Goal: Task Accomplishment & Management: Complete application form

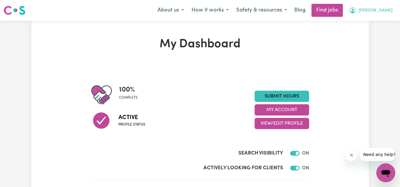
click at [370, 10] on button "[PERSON_NAME]" at bounding box center [370, 10] width 51 height 12
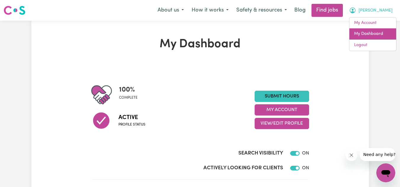
click at [375, 33] on link "My Dashboard" at bounding box center [372, 33] width 47 height 11
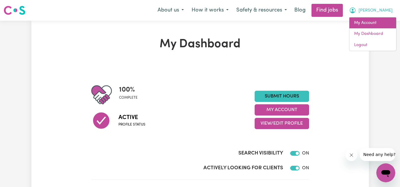
click at [369, 23] on link "My Account" at bounding box center [372, 22] width 47 height 11
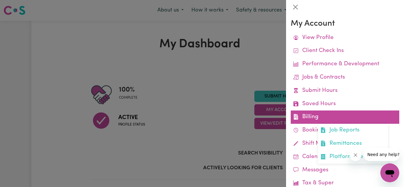
click at [320, 112] on link "Billing Job Reports Remittances Platform Fee Invoices" at bounding box center [345, 117] width 109 height 13
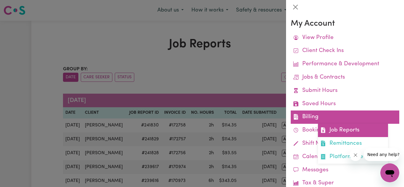
click at [334, 131] on link "Job Reports" at bounding box center [353, 130] width 70 height 13
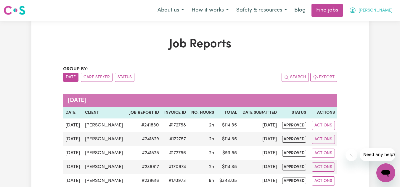
click at [377, 9] on span "[PERSON_NAME]" at bounding box center [375, 10] width 34 height 7
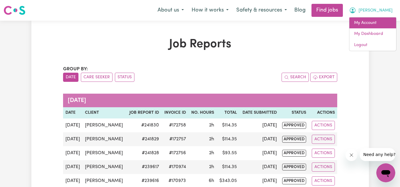
click at [375, 26] on link "My Account" at bounding box center [372, 22] width 47 height 11
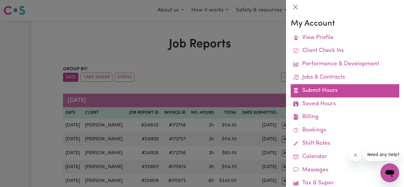
click at [321, 93] on link "Submit Hours" at bounding box center [345, 90] width 109 height 13
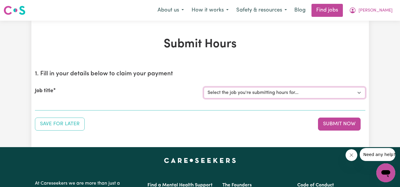
click at [245, 88] on select "Select the job you're submitting hours for... [[PERSON_NAME]] Personnel care wo…" at bounding box center [285, 92] width 162 height 11
select select "13957"
click at [204, 87] on select "Select the job you're submitting hours for... [[PERSON_NAME]] Personnel care wo…" at bounding box center [285, 92] width 162 height 11
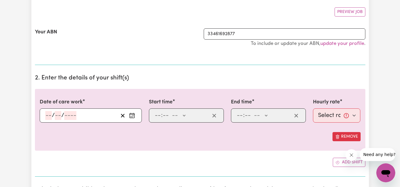
scroll to position [108, 0]
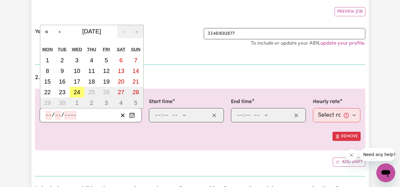
click at [46, 116] on input "number" at bounding box center [48, 115] width 7 height 9
click at [125, 68] on button "13" at bounding box center [121, 71] width 15 height 11
type input "[DATE]"
type input "13"
type input "9"
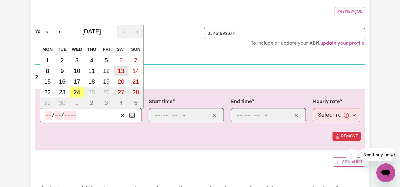
type input "2025"
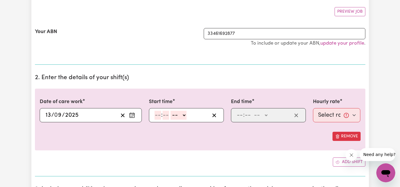
click at [160, 115] on input "number" at bounding box center [157, 115] width 7 height 9
click at [157, 115] on input "8" at bounding box center [156, 115] width 4 height 9
type input "6"
type input "0"
click at [176, 117] on select "-- AM PM" at bounding box center [178, 115] width 16 height 9
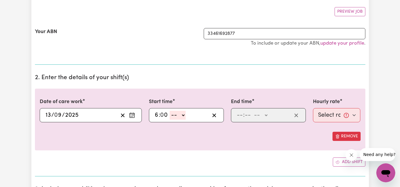
select select "pm"
click at [170, 111] on select "-- AM PM" at bounding box center [178, 115] width 16 height 9
type input "18:00"
click at [238, 115] on input "number" at bounding box center [239, 115] width 7 height 9
type input "8"
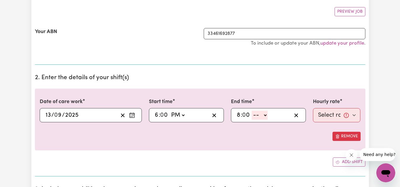
type input "0"
click at [254, 120] on select "-- AM PM" at bounding box center [260, 115] width 16 height 9
select select "pm"
click at [252, 111] on select "-- AM PM" at bounding box center [260, 115] width 16 height 9
type input "20:00"
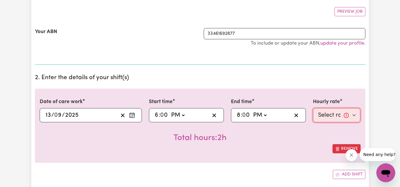
click at [337, 118] on select "Select rate... $51.40 (Weekday) $62.83 ([DATE]) $72.77 ([DATE])" at bounding box center [337, 115] width 48 height 14
select select "62.83-[DATE]"
click at [313, 108] on select "Select rate... $51.40 (Weekday) $62.83 ([DATE]) $72.77 ([DATE])" at bounding box center [337, 115] width 48 height 14
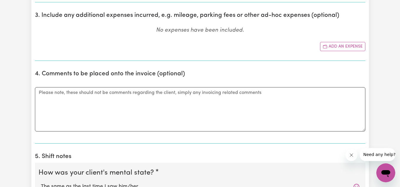
scroll to position [296, 0]
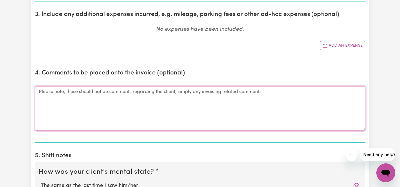
click at [282, 107] on textarea "Comments" at bounding box center [200, 108] width 330 height 44
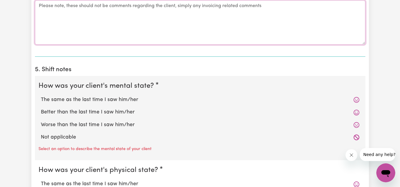
scroll to position [382, 0]
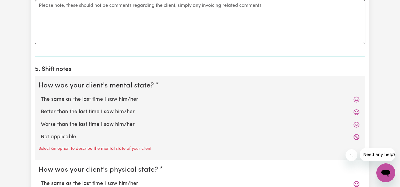
click at [169, 99] on label "The same as the last time I saw him/her" at bounding box center [200, 100] width 318 height 8
click at [41, 96] on input "The same as the last time I saw him/her" at bounding box center [41, 96] width 0 height 0
radio input "true"
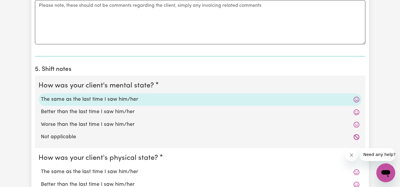
click at [129, 169] on label "The same as the last time I saw him/her" at bounding box center [200, 172] width 318 height 8
click at [41, 168] on input "The same as the last time I saw him/her" at bounding box center [41, 168] width 0 height 0
radio input "true"
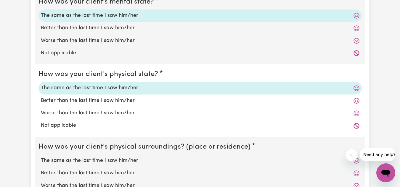
scroll to position [467, 0]
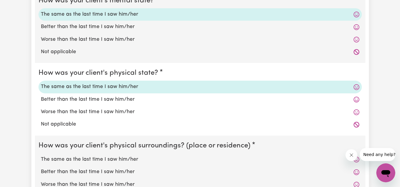
click at [121, 160] on label "The same as the last time I saw him/her" at bounding box center [200, 160] width 318 height 8
click at [41, 156] on input "The same as the last time I saw him/her" at bounding box center [41, 156] width 0 height 0
radio input "true"
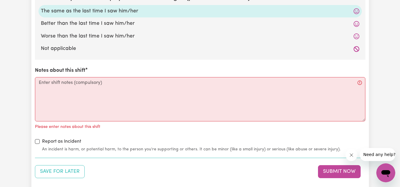
scroll to position [617, 0]
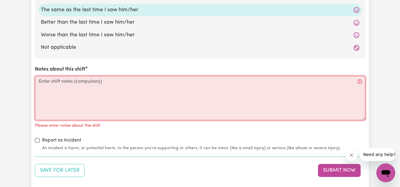
click at [108, 100] on textarea "Notes about this shift" at bounding box center [200, 98] width 330 height 44
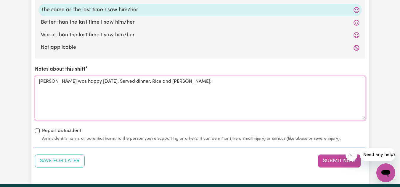
click at [132, 82] on textarea "[PERSON_NAME] was happy [DATE]. Served dinner. Rice and [PERSON_NAME]." at bounding box center [200, 98] width 330 height 44
click at [176, 83] on textarea "[PERSON_NAME] was happy [DATE]. Served dinner, rice and [PERSON_NAME]." at bounding box center [200, 98] width 330 height 44
click at [181, 82] on textarea "[PERSON_NAME] was happy [DATE]. Served dinner, rice and [PERSON_NAME]." at bounding box center [200, 98] width 330 height 44
click at [256, 84] on textarea "[PERSON_NAME] was happy [DATE]. Served dinner, rice and [PERSON_NAME]. Good foo…" at bounding box center [200, 98] width 330 height 44
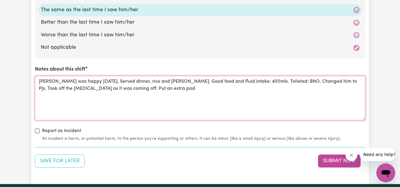
drag, startPoint x: 144, startPoint y: 89, endPoint x: 111, endPoint y: 89, distance: 32.9
click at [111, 89] on textarea "[PERSON_NAME] was happy [DATE]. Served dinner, rice and [PERSON_NAME]. Good foo…" at bounding box center [200, 98] width 330 height 44
click at [169, 90] on textarea "[PERSON_NAME] was happy [DATE]. Served dinner, rice and [PERSON_NAME]. Good foo…" at bounding box center [200, 98] width 330 height 44
click at [232, 84] on textarea "[PERSON_NAME] was happy [DATE]. Served dinner, rice and [PERSON_NAME]. Good foo…" at bounding box center [200, 98] width 330 height 44
click at [208, 91] on textarea "[PERSON_NAME] was happy [DATE]. Served dinner, rice and [PERSON_NAME]. Good foo…" at bounding box center [200, 98] width 330 height 44
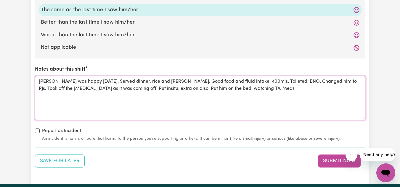
click at [215, 90] on textarea "[PERSON_NAME] was happy [DATE]. Served dinner, rice and [PERSON_NAME]. Good foo…" at bounding box center [200, 98] width 330 height 44
click at [258, 95] on textarea "[PERSON_NAME] was happy [DATE]. Served dinner, rice and [PERSON_NAME]. Good foo…" at bounding box center [200, 98] width 330 height 44
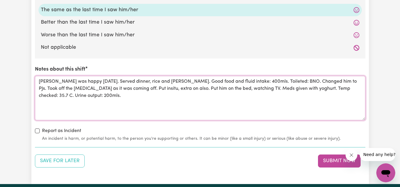
click at [110, 89] on textarea "[PERSON_NAME] was happy [DATE]. Served dinner, rice and [PERSON_NAME]. Good foo…" at bounding box center [200, 98] width 330 height 44
type textarea "[PERSON_NAME] was happy [DATE]. Served dinner, rice and [PERSON_NAME]. Good foo…"
click at [334, 162] on button "Submit Now" at bounding box center [339, 161] width 43 height 13
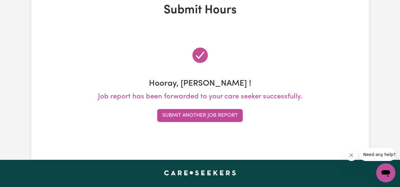
scroll to position [0, 0]
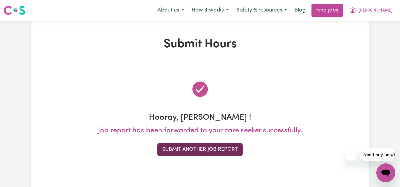
click at [228, 148] on button "Submit Another Job Report" at bounding box center [200, 149] width 86 height 13
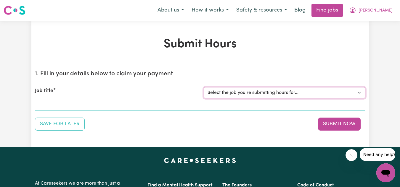
click at [278, 96] on select "Select the job you're submitting hours for... [[PERSON_NAME]] Personnel care wo…" at bounding box center [285, 92] width 162 height 11
select select "13957"
click at [204, 87] on select "Select the job you're submitting hours for... [[PERSON_NAME]] Personnel care wo…" at bounding box center [285, 92] width 162 height 11
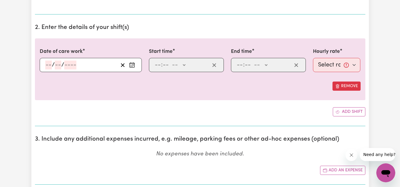
scroll to position [159, 0]
click at [131, 68] on icon "Enter the date of care work" at bounding box center [132, 65] width 6 height 6
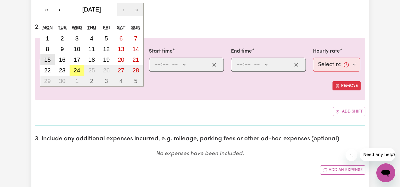
click at [48, 61] on abbr "15" at bounding box center [47, 60] width 7 height 7
type input "[DATE]"
type input "15"
type input "9"
type input "2025"
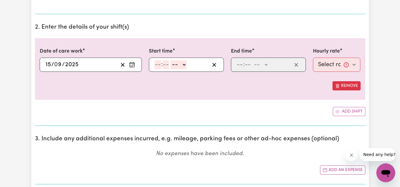
click at [157, 62] on input "number" at bounding box center [157, 64] width 7 height 9
type input "6"
type input "0"
click at [178, 69] on select "-- AM PM" at bounding box center [178, 64] width 16 height 9
select select "pm"
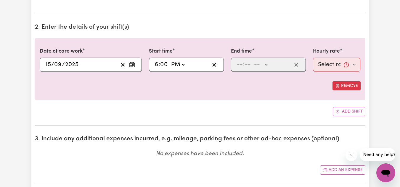
click at [170, 60] on select "-- AM PM" at bounding box center [178, 64] width 16 height 9
type input "18:00"
click at [243, 64] on span ":" at bounding box center [243, 65] width 1 height 7
click at [238, 67] on input "number" at bounding box center [239, 64] width 7 height 9
click at [239, 65] on input "5" at bounding box center [238, 64] width 4 height 9
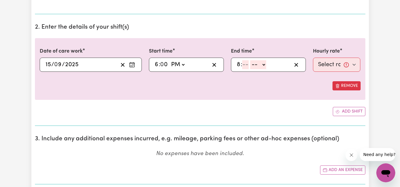
type input "8"
click at [135, 63] on icon "Enter the date of care work" at bounding box center [132, 65] width 6 height 6
click at [169, 97] on div "Date of care work [DATE] 15 / 0 9 / 2025 « ‹ [DATE] › » Mon Tue Wed Thu Fri Sat…" at bounding box center [200, 69] width 330 height 62
click at [242, 65] on input "number" at bounding box center [245, 64] width 7 height 9
type input "0"
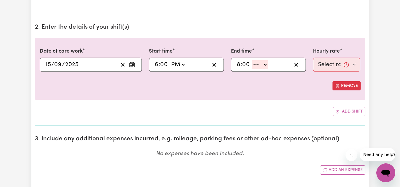
click at [260, 68] on select "-- AM PM" at bounding box center [260, 64] width 16 height 9
select select "pm"
click at [252, 60] on select "-- AM PM" at bounding box center [260, 64] width 16 height 9
type input "20:00"
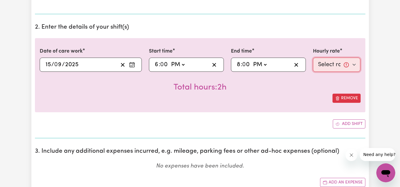
click at [332, 63] on select "Select rate... $51.40 (Weekday) $62.83 ([DATE]) $72.77 ([DATE])" at bounding box center [337, 65] width 48 height 14
select select "51.4-Weekday"
click at [313, 58] on select "Select rate... $51.40 (Weekday) $62.83 ([DATE]) $72.77 ([DATE])" at bounding box center [337, 65] width 48 height 14
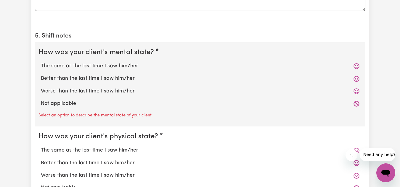
scroll to position [416, 0]
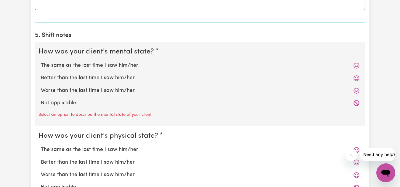
click at [128, 66] on label "The same as the last time I saw him/her" at bounding box center [200, 66] width 318 height 8
click at [41, 62] on input "The same as the last time I saw him/her" at bounding box center [41, 62] width 0 height 0
radio input "true"
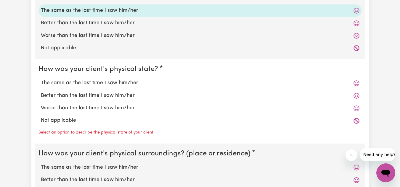
scroll to position [473, 0]
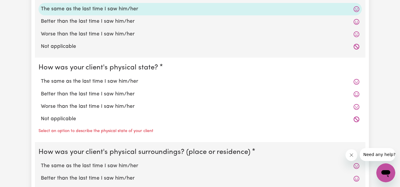
click at [107, 84] on label "The same as the last time I saw him/her" at bounding box center [200, 82] width 318 height 8
click at [41, 78] on input "The same as the last time I saw him/her" at bounding box center [41, 78] width 0 height 0
radio input "true"
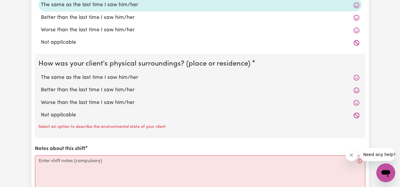
scroll to position [550, 0]
click at [121, 71] on div "The same as the last time I saw him/her" at bounding box center [199, 77] width 323 height 12
click at [115, 77] on label "The same as the last time I saw him/her" at bounding box center [200, 78] width 318 height 8
click at [41, 74] on input "The same as the last time I saw him/her" at bounding box center [41, 73] width 0 height 0
radio input "true"
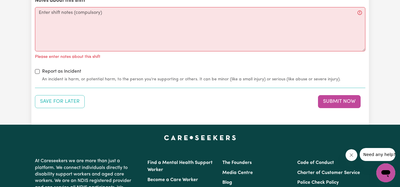
scroll to position [686, 0]
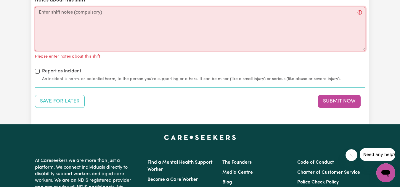
click at [104, 23] on textarea "Notes about this shift" at bounding box center [200, 29] width 330 height 44
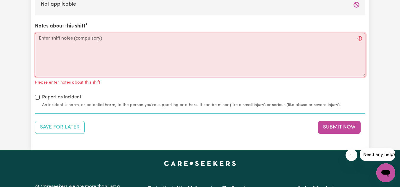
scroll to position [660, 0]
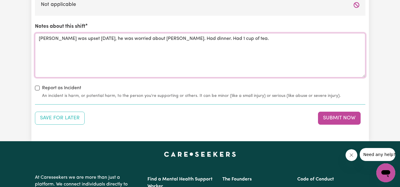
click at [177, 39] on textarea "[PERSON_NAME] was upset [DATE], he was worried about [PERSON_NAME]. Had dinner.…" at bounding box center [200, 55] width 330 height 44
drag, startPoint x: 225, startPoint y: 40, endPoint x: 213, endPoint y: 41, distance: 12.1
click at [213, 41] on textarea "[PERSON_NAME] was upset [DATE], he was worried about [PERSON_NAME]. Had dinner,…" at bounding box center [200, 55] width 330 height 44
click at [229, 41] on textarea "[PERSON_NAME] was upset [DATE], he was worried about [PERSON_NAME]. Had dinner,…" at bounding box center [200, 55] width 330 height 44
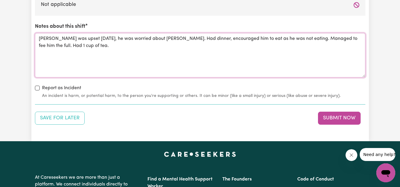
click at [148, 40] on textarea "[PERSON_NAME] was upset [DATE], he was worried about [PERSON_NAME]. Had dinner,…" at bounding box center [200, 55] width 330 height 44
click at [314, 43] on textarea "[PERSON_NAME] was upset [DATE], he was worried about [PERSON_NAME]. Had dinner,…" at bounding box center [200, 55] width 330 height 44
click at [310, 38] on textarea "[PERSON_NAME] was upset [DATE], he was worried about [PERSON_NAME]. Had dinner,…" at bounding box center [200, 55] width 330 height 44
click at [314, 49] on textarea "[PERSON_NAME] was upset [DATE], he was worried about [PERSON_NAME]. Had dinner,…" at bounding box center [200, 55] width 330 height 44
click at [224, 58] on textarea "[PERSON_NAME] was upset [DATE], he was worried about [PERSON_NAME]. Had dinner,…" at bounding box center [200, 55] width 330 height 44
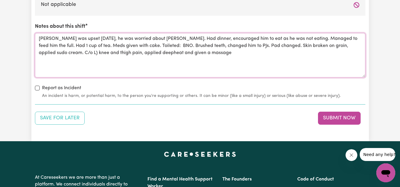
click at [114, 53] on textarea "[PERSON_NAME] was upset [DATE], he was worried about [PERSON_NAME]. Had dinner,…" at bounding box center [200, 55] width 330 height 44
click at [186, 56] on textarea "[PERSON_NAME] was upset [DATE], he was worried about [PERSON_NAME]. Had dinner,…" at bounding box center [200, 55] width 330 height 44
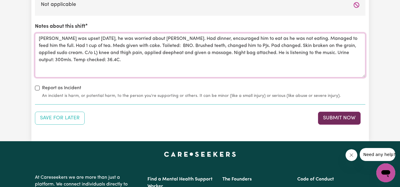
type textarea "[PERSON_NAME] was upset [DATE], he was worried about [PERSON_NAME]. Had dinner,…"
click at [352, 117] on button "Submit Now" at bounding box center [339, 118] width 43 height 13
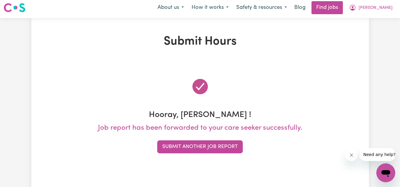
scroll to position [0, 0]
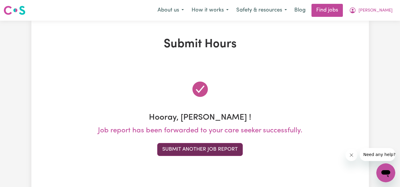
click at [206, 150] on button "Submit Another Job Report" at bounding box center [200, 149] width 86 height 13
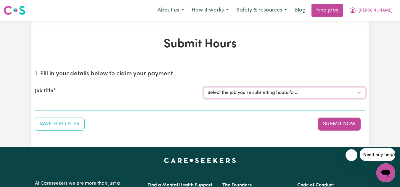
click at [245, 98] on select "Select the job you're submitting hours for... [[PERSON_NAME]] Personnel care wo…" at bounding box center [285, 92] width 162 height 11
select select "13957"
click at [204, 87] on select "Select the job you're submitting hours for... [[PERSON_NAME]] Personnel care wo…" at bounding box center [285, 92] width 162 height 11
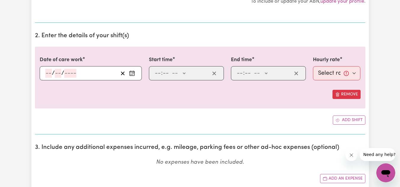
scroll to position [150, 0]
drag, startPoint x: 138, startPoint y: 71, endPoint x: 133, endPoint y: 72, distance: 4.7
click at [133, 72] on div "/ /" at bounding box center [91, 73] width 102 height 14
click at [133, 72] on icon "Enter the date of care work" at bounding box center [132, 73] width 6 height 6
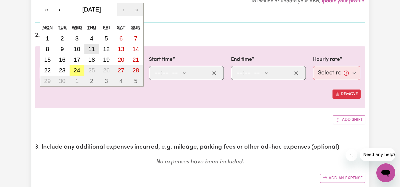
click at [97, 47] on div "1 2 3 4 5 6 7 8 9 10 11 12 13 14 15 16 17 18 19 20 21 22 23 24 25 26 27 28 29 3…" at bounding box center [91, 59] width 103 height 53
click at [95, 58] on button "18" at bounding box center [91, 59] width 15 height 11
type input "[DATE]"
type input "18"
type input "9"
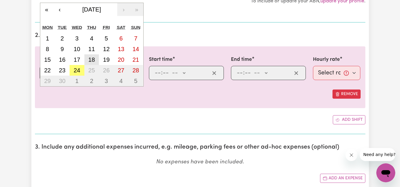
type input "2025"
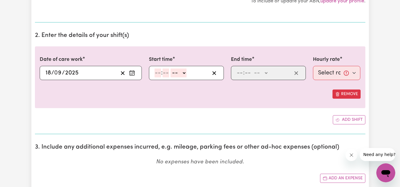
click at [157, 73] on input "number" at bounding box center [157, 73] width 7 height 9
type input "6"
type input "0"
click at [178, 76] on select "-- AM PM" at bounding box center [178, 73] width 16 height 9
click at [184, 107] on div "Date of care work [DATE] 18 / 0 9 / 2025 « ‹ [DATE] › » Mon Tue Wed Thu Fri Sat…" at bounding box center [200, 77] width 330 height 62
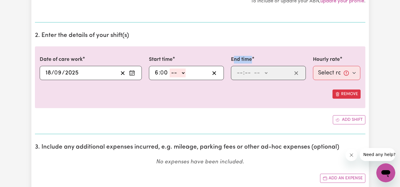
drag, startPoint x: 234, startPoint y: 62, endPoint x: 244, endPoint y: 77, distance: 17.3
click at [244, 77] on div "End time : -- AM PM" at bounding box center [268, 68] width 75 height 24
click at [244, 76] on span ":" at bounding box center [243, 73] width 1 height 7
click at [179, 71] on select "-- AM PM" at bounding box center [178, 73] width 16 height 9
select select "pm"
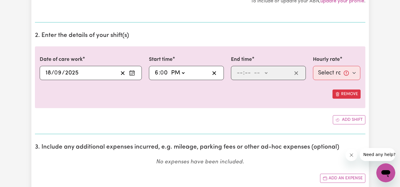
click at [170, 69] on select "-- AM PM" at bounding box center [178, 73] width 16 height 9
type input "18:00"
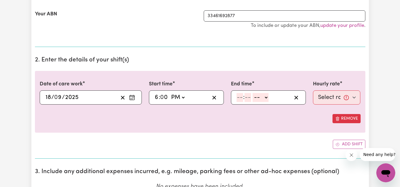
scroll to position [125, 0]
click at [240, 99] on input "number" at bounding box center [239, 98] width 7 height 9
type input "8"
click at [244, 99] on input "number" at bounding box center [245, 98] width 7 height 9
type input "0"
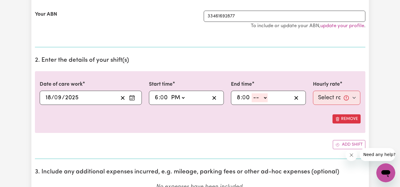
click at [263, 101] on select "-- AM PM" at bounding box center [260, 98] width 16 height 9
select select "pm"
click at [252, 94] on select "-- AM PM" at bounding box center [260, 98] width 16 height 9
type input "20:00"
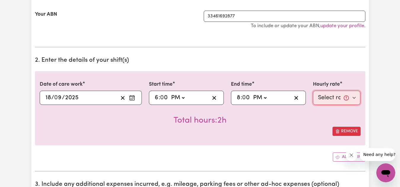
click at [338, 100] on select "Select rate... $51.40 (Weekday) $62.83 ([DATE]) $72.77 ([DATE])" at bounding box center [337, 98] width 48 height 14
select select "51.4-Weekday"
click at [313, 91] on select "Select rate... $51.40 (Weekday) $62.83 ([DATE]) $72.77 ([DATE])" at bounding box center [337, 98] width 48 height 14
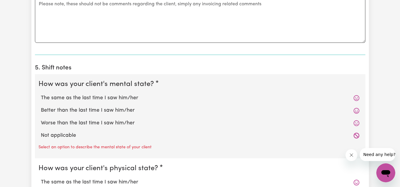
scroll to position [384, 0]
click at [158, 101] on label "The same as the last time I saw him/her" at bounding box center [200, 98] width 318 height 8
click at [41, 94] on input "The same as the last time I saw him/her" at bounding box center [41, 94] width 0 height 0
radio input "true"
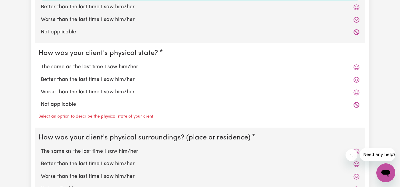
scroll to position [487, 0]
click at [114, 66] on label "The same as the last time I saw him/her" at bounding box center [200, 67] width 318 height 8
click at [41, 63] on input "The same as the last time I saw him/her" at bounding box center [41, 63] width 0 height 0
radio input "true"
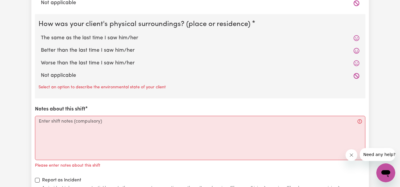
scroll to position [590, 0]
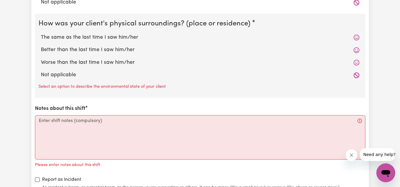
click at [104, 37] on label "The same as the last time I saw him/her" at bounding box center [200, 38] width 318 height 8
click at [41, 34] on input "The same as the last time I saw him/her" at bounding box center [41, 33] width 0 height 0
radio input "true"
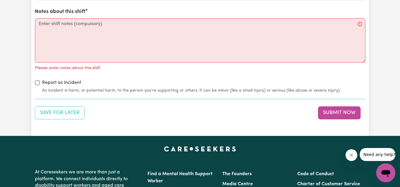
scroll to position [676, 0]
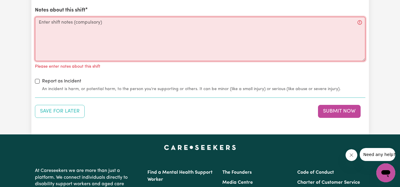
click at [104, 37] on textarea "Notes about this shift" at bounding box center [200, 39] width 330 height 44
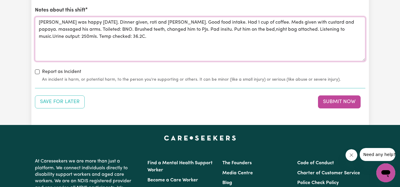
click at [226, 35] on textarea "[PERSON_NAME] was happy [DATE]. Dinner given, roti and [PERSON_NAME]. Good food…" at bounding box center [200, 39] width 330 height 44
click at [226, 32] on textarea "[PERSON_NAME] was happy [DATE]. Dinner given, roti and [PERSON_NAME]. Good food…" at bounding box center [200, 39] width 330 height 44
click at [215, 45] on textarea "[PERSON_NAME] was happy [DATE]. Dinner given, roti and [PERSON_NAME]. Good food…" at bounding box center [200, 39] width 330 height 44
click at [313, 31] on textarea "[PERSON_NAME] was happy [DATE]. Dinner given, roti and [PERSON_NAME]. Good food…" at bounding box center [200, 39] width 330 height 44
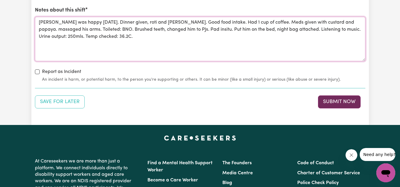
type textarea "[PERSON_NAME] was happy [DATE]. Dinner given, roti and [PERSON_NAME]. Good food…"
click at [345, 102] on button "Submit Now" at bounding box center [339, 102] width 43 height 13
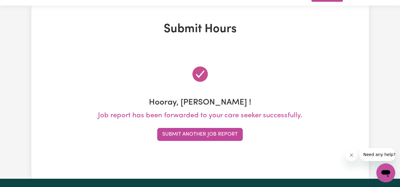
scroll to position [0, 0]
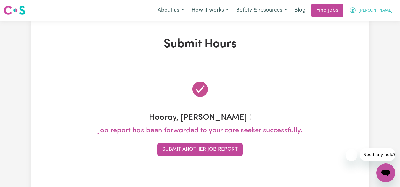
click at [379, 4] on button "[PERSON_NAME]" at bounding box center [370, 10] width 51 height 12
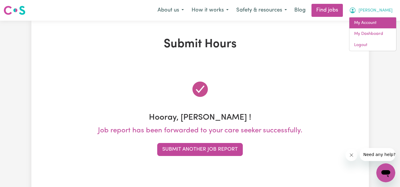
click at [360, 27] on link "My Account" at bounding box center [372, 22] width 47 height 11
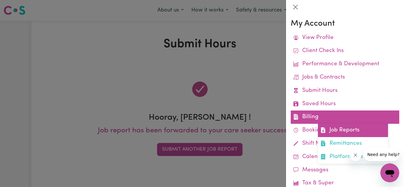
click at [327, 133] on link "Job Reports" at bounding box center [353, 130] width 70 height 13
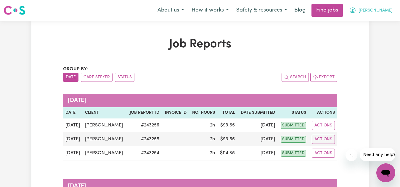
click at [380, 11] on span "[PERSON_NAME]" at bounding box center [375, 10] width 34 height 7
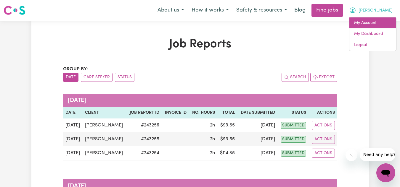
click at [373, 24] on link "My Account" at bounding box center [372, 22] width 47 height 11
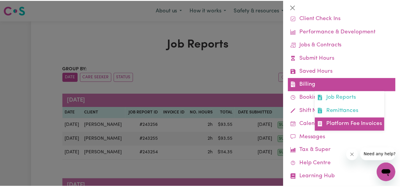
scroll to position [33, 0]
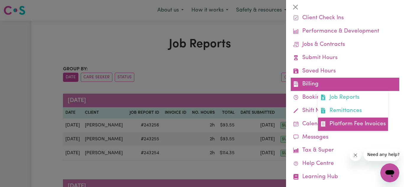
click at [327, 120] on link "Platform Fee Invoices" at bounding box center [353, 124] width 70 height 13
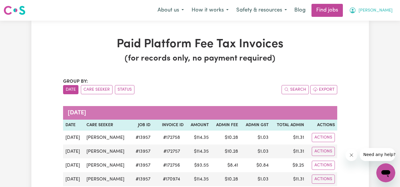
click at [377, 4] on button "[PERSON_NAME]" at bounding box center [370, 10] width 51 height 12
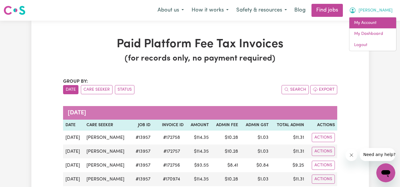
click at [368, 26] on link "My Account" at bounding box center [372, 22] width 47 height 11
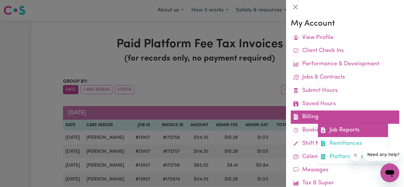
scroll to position [44, 0]
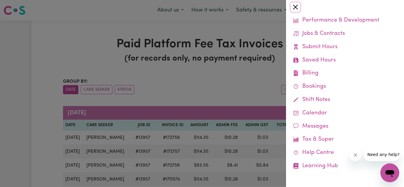
click at [297, 4] on button "Close" at bounding box center [295, 6] width 9 height 9
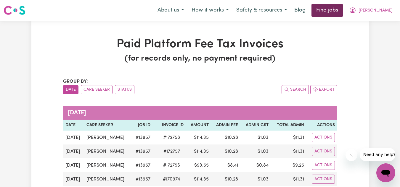
click at [343, 13] on link "Find jobs" at bounding box center [326, 10] width 31 height 13
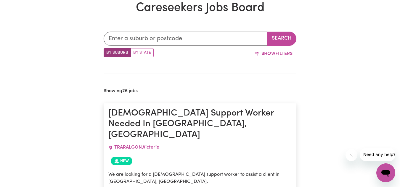
scroll to position [166, 0]
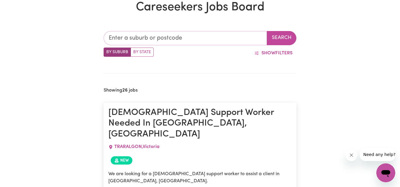
click at [167, 34] on input "text" at bounding box center [186, 38] width 164 height 14
type input "mil"
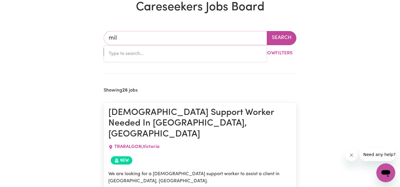
type input "mil-[GEOGRAPHIC_DATA], [GEOGRAPHIC_DATA], 5291"
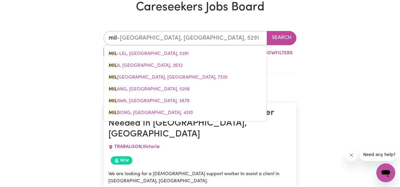
type input "mill"
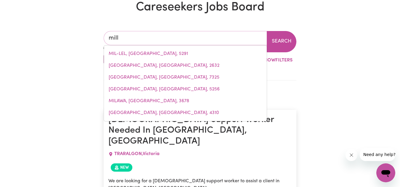
type input "[STREET_ADDRESS]"
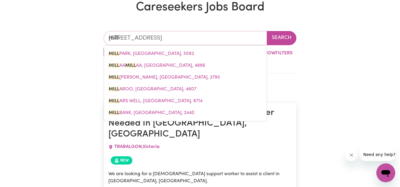
type input "mill"
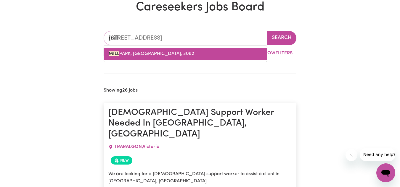
click at [156, 53] on span "[STREET_ADDRESS]" at bounding box center [151, 53] width 85 height 5
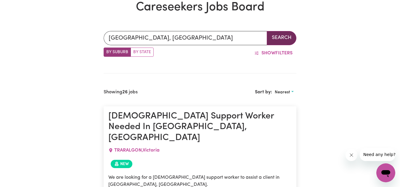
click at [273, 31] on button "Search" at bounding box center [282, 38] width 30 height 14
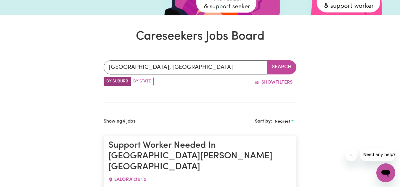
scroll to position [138, 0]
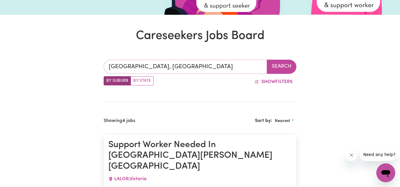
type input "[STREET_ADDRESS]"
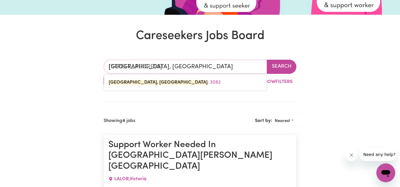
click at [164, 61] on input "[GEOGRAPHIC_DATA], [GEOGRAPHIC_DATA]" at bounding box center [186, 67] width 164 height 14
type input "[GEOGRAPHIC_DATA], Victori"
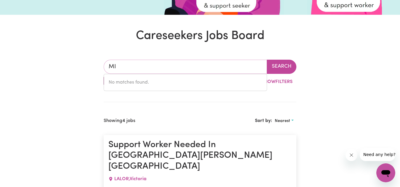
type input "M"
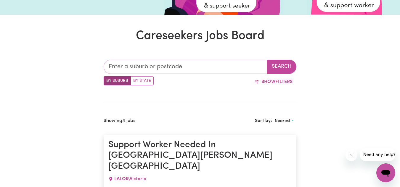
type input "b"
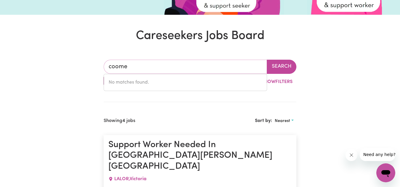
type input "[PERSON_NAME]"
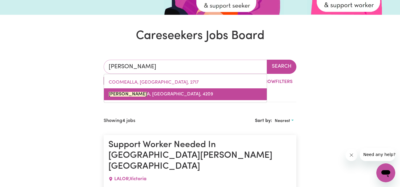
click at [149, 99] on link "[PERSON_NAME] A, [GEOGRAPHIC_DATA], 4209" at bounding box center [185, 94] width 163 height 12
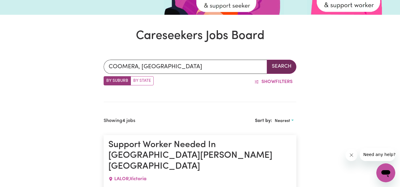
click at [292, 65] on button "Search" at bounding box center [282, 67] width 30 height 14
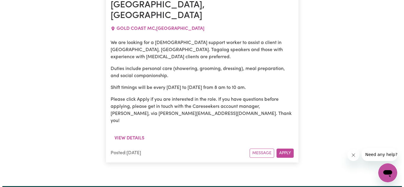
scroll to position [290, 0]
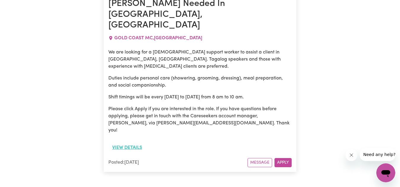
click at [132, 142] on button "View details" at bounding box center [127, 147] width 38 height 11
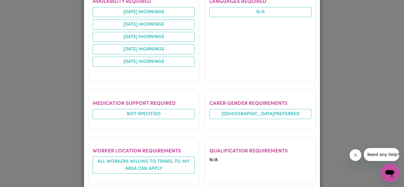
scroll to position [383, 0]
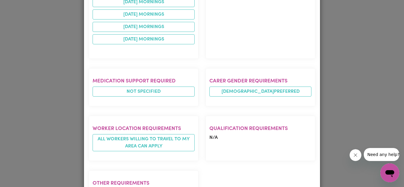
click at [333, 44] on div "Job Details [DEMOGRAPHIC_DATA] Support [PERSON_NAME] Needed In [GEOGRAPHIC_DATA…" at bounding box center [202, 93] width 404 height 187
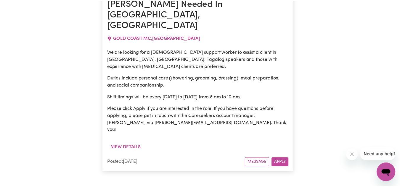
scroll to position [0, 0]
